Goal: Navigation & Orientation: Find specific page/section

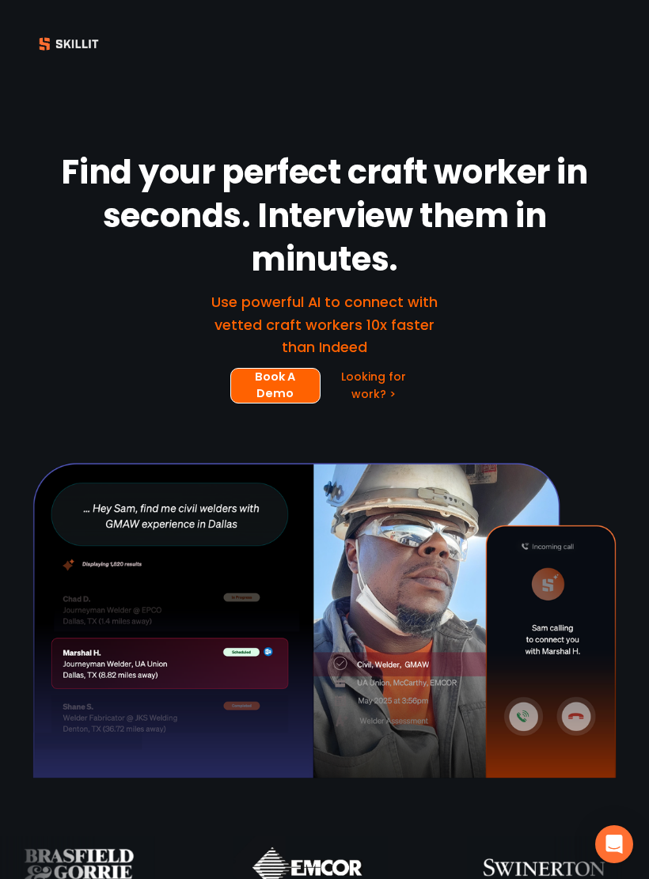
click at [641, 520] on div "Find your perfect craft worker in seconds. Interview them in minutes. Use power…" at bounding box center [324, 447] width 649 height 719
